Goal: Browse casually

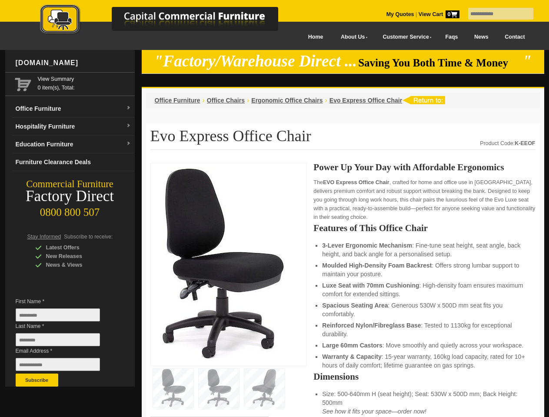
click at [495, 14] on input "text" at bounding box center [500, 14] width 65 height 12
click at [64, 342] on input "Last Name *" at bounding box center [58, 340] width 84 height 13
click at [37, 381] on button "Subscribe" at bounding box center [37, 380] width 43 height 13
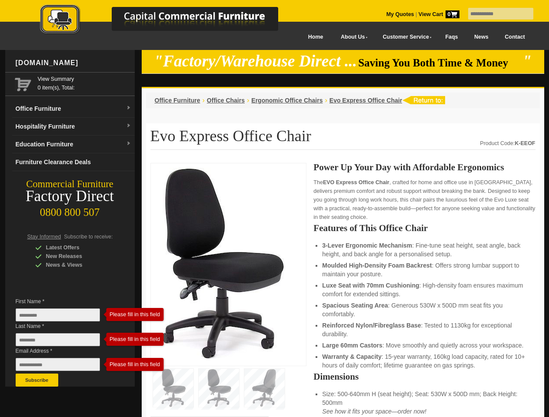
click at [343, 290] on li "Luxe Seat with 70mm Cushioning : High-density foam ensures maximum comfort for …" at bounding box center [424, 289] width 204 height 17
